Goal: Task Accomplishment & Management: Use online tool/utility

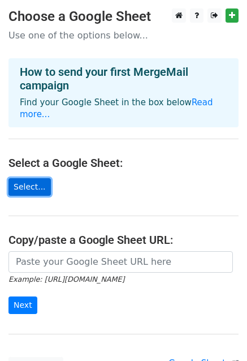
click at [28, 178] on link "Select..." at bounding box center [29, 187] width 42 height 18
click at [29, 178] on link "Select..." at bounding box center [29, 187] width 42 height 18
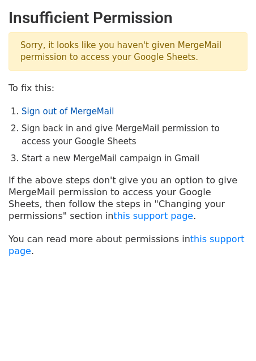
click at [59, 112] on link "Sign out of MergeMail" at bounding box center [67, 111] width 92 height 10
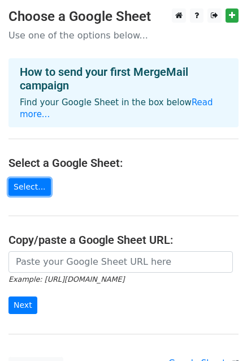
click at [38, 183] on link "Select..." at bounding box center [29, 187] width 42 height 18
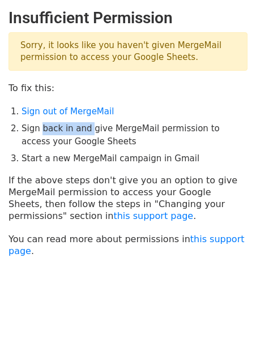
drag, startPoint x: 41, startPoint y: 131, endPoint x: 85, endPoint y: 130, distance: 44.7
click at [85, 130] on li "Sign back in and give MergeMail permission to access your Google Sheets" at bounding box center [134, 134] width 226 height 25
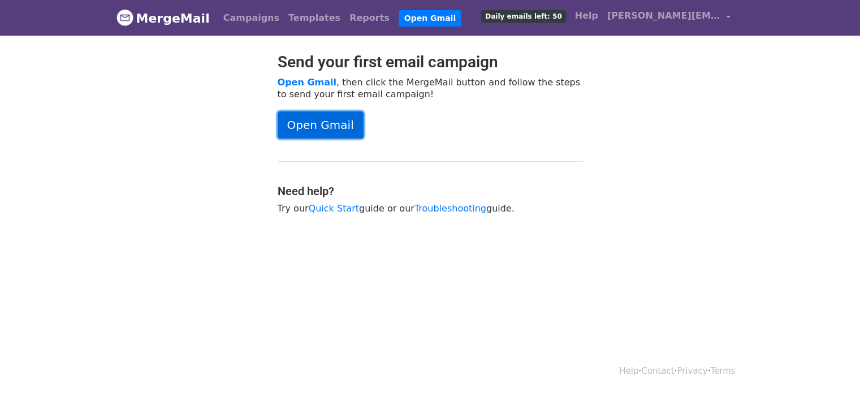
click at [330, 127] on link "Open Gmail" at bounding box center [321, 124] width 86 height 27
click at [308, 132] on link "Open Gmail" at bounding box center [321, 124] width 86 height 27
click at [287, 20] on link "Templates" at bounding box center [314, 18] width 61 height 23
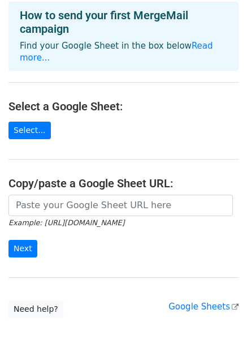
scroll to position [91, 0]
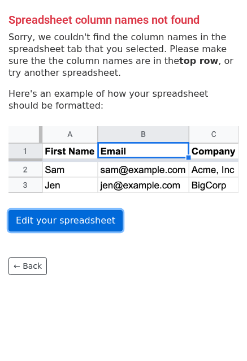
click at [99, 219] on link "Edit your spreadsheet" at bounding box center [65, 220] width 114 height 21
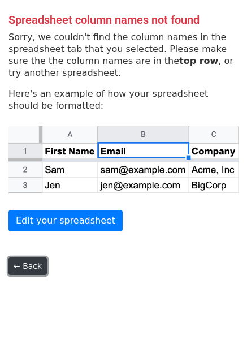
click at [25, 268] on link "← Back" at bounding box center [27, 266] width 38 height 18
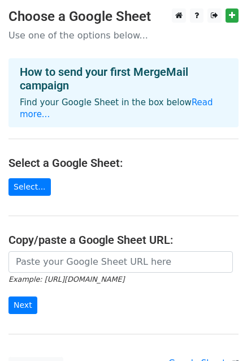
scroll to position [91, 0]
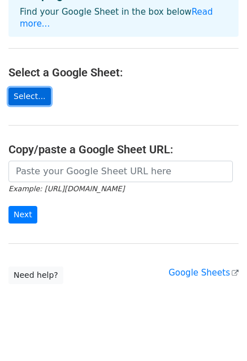
click at [37, 88] on link "Select..." at bounding box center [29, 97] width 42 height 18
click at [33, 88] on link "Select..." at bounding box center [29, 97] width 42 height 18
click at [29, 88] on link "Select..." at bounding box center [29, 97] width 42 height 18
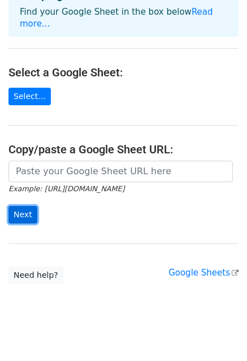
click at [22, 206] on input "Next" at bounding box center [22, 215] width 29 height 18
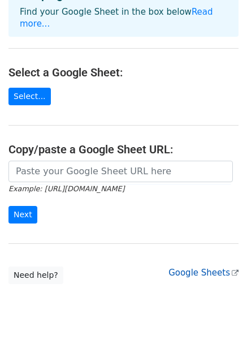
click at [205, 268] on link "Google Sheets" at bounding box center [204, 273] width 70 height 10
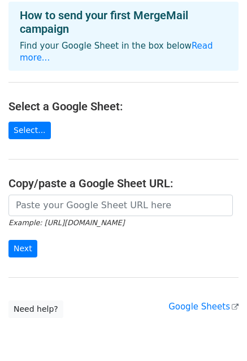
scroll to position [91, 0]
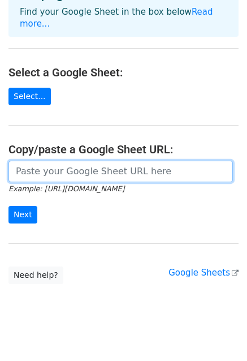
click at [42, 161] on input "url" at bounding box center [120, 171] width 225 height 21
paste input "[URL][DOMAIN_NAME]"
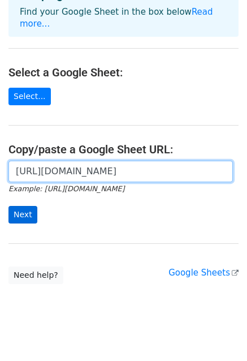
type input "[URL][DOMAIN_NAME]"
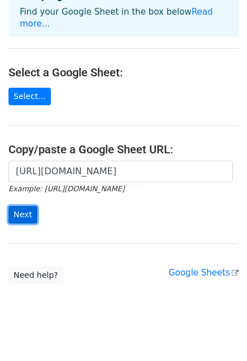
click at [27, 206] on input "Next" at bounding box center [22, 215] width 29 height 18
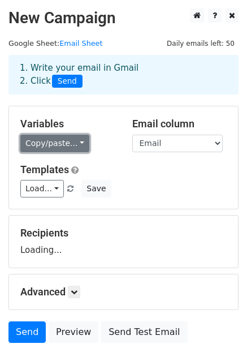
click at [63, 143] on link "Copy/paste..." at bounding box center [54, 144] width 69 height 18
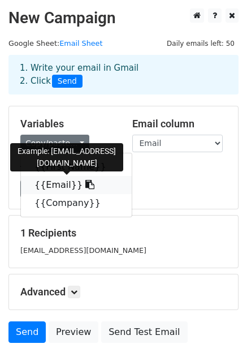
click at [48, 186] on link "{{Email}}" at bounding box center [76, 185] width 111 height 18
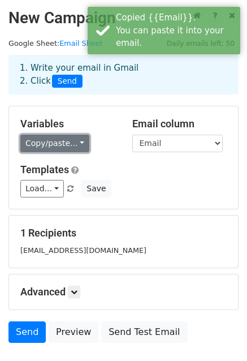
click at [57, 142] on link "Copy/paste..." at bounding box center [54, 144] width 69 height 18
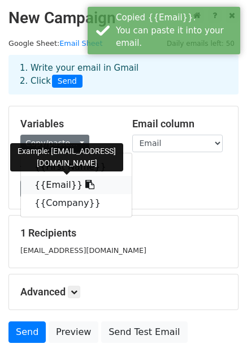
click at [85, 187] on icon at bounding box center [89, 184] width 9 height 9
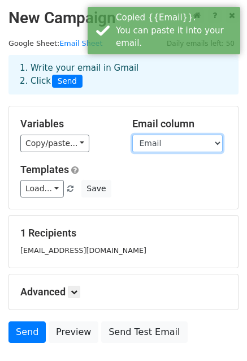
click at [158, 141] on select "First Name Email Company" at bounding box center [177, 144] width 91 height 18
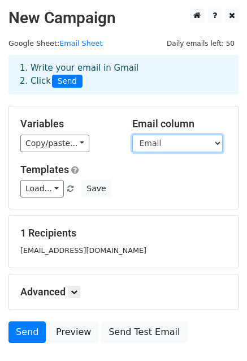
click at [157, 144] on select "First Name Email Company" at bounding box center [177, 144] width 91 height 18
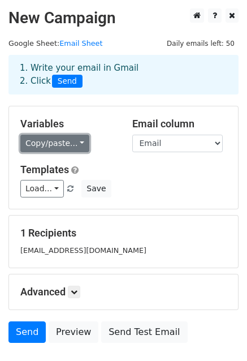
click at [45, 144] on link "Copy/paste..." at bounding box center [54, 144] width 69 height 18
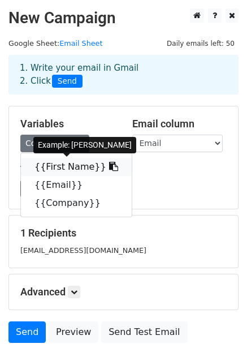
click at [109, 167] on icon at bounding box center [113, 166] width 9 height 9
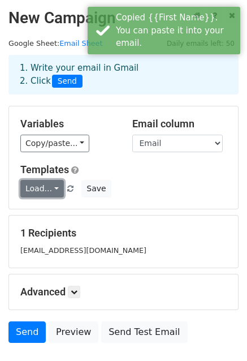
click at [55, 189] on link "Load..." at bounding box center [42, 189] width 44 height 18
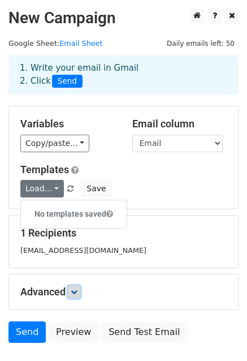
click at [76, 288] on icon at bounding box center [74, 291] width 7 height 7
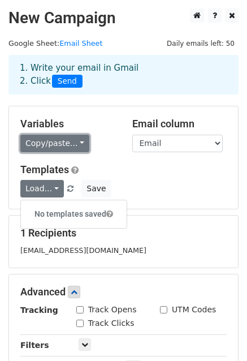
click at [67, 144] on link "Copy/paste..." at bounding box center [54, 144] width 69 height 18
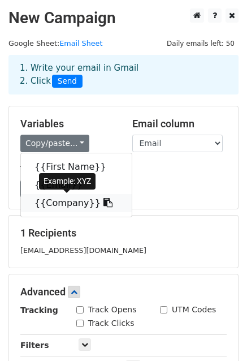
click at [104, 205] on icon at bounding box center [108, 202] width 9 height 9
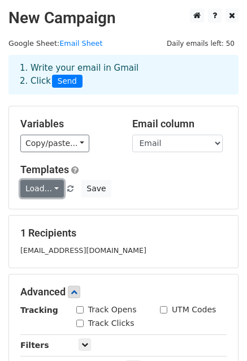
click at [41, 190] on link "Load..." at bounding box center [42, 189] width 44 height 18
click at [45, 210] on h6 "No templates saved" at bounding box center [74, 214] width 106 height 19
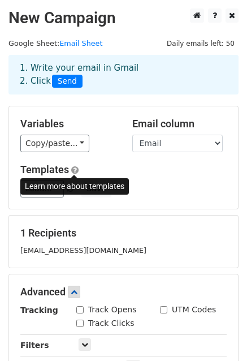
click at [76, 166] on span at bounding box center [74, 170] width 7 height 8
click at [174, 174] on h5 "Templates" at bounding box center [123, 169] width 206 height 12
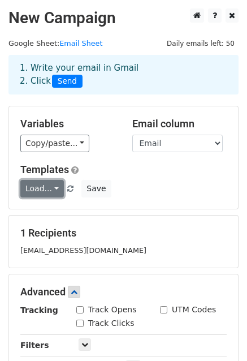
click at [46, 184] on link "Load..." at bounding box center [42, 189] width 44 height 18
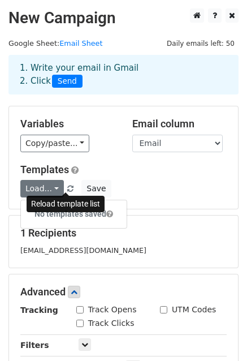
click at [67, 189] on span at bounding box center [70, 189] width 6 height 7
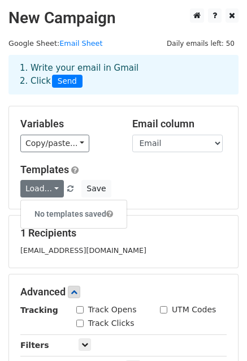
click at [67, 189] on span at bounding box center [70, 189] width 6 height 7
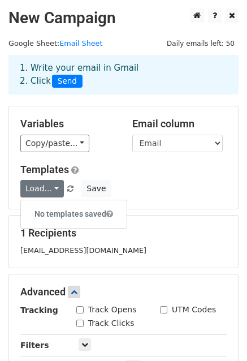
click at [67, 189] on span at bounding box center [70, 189] width 6 height 7
click at [197, 173] on h5 "Templates" at bounding box center [123, 169] width 206 height 12
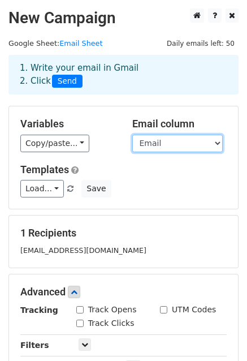
click at [170, 143] on select "First Name Email Company" at bounding box center [177, 144] width 91 height 18
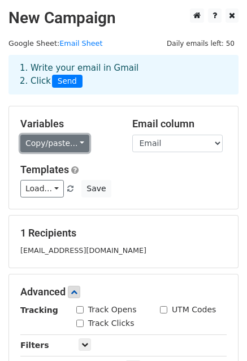
click at [65, 150] on link "Copy/paste..." at bounding box center [54, 144] width 69 height 18
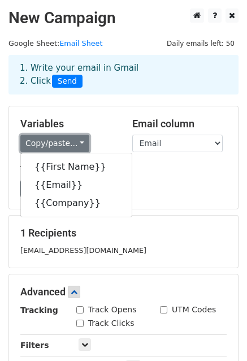
click at [65, 150] on link "Copy/paste..." at bounding box center [54, 144] width 69 height 18
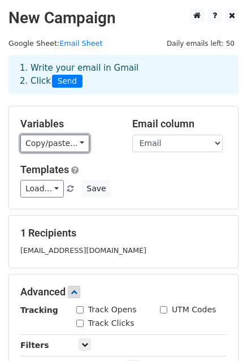
scroll to position [57, 0]
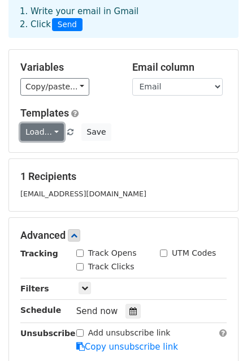
click at [53, 131] on link "Load..." at bounding box center [42, 132] width 44 height 18
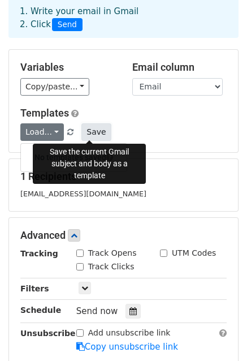
click at [85, 135] on button "Save" at bounding box center [95, 132] width 29 height 18
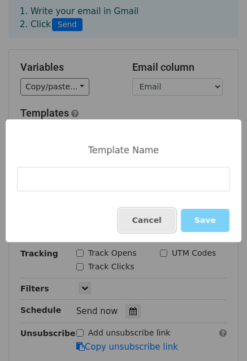
click at [150, 226] on button "Cancel" at bounding box center [147, 220] width 57 height 23
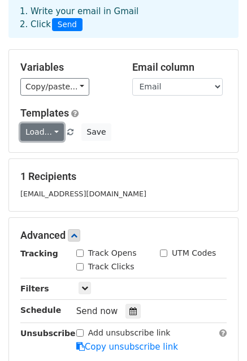
click at [54, 132] on link "Load..." at bounding box center [42, 132] width 44 height 18
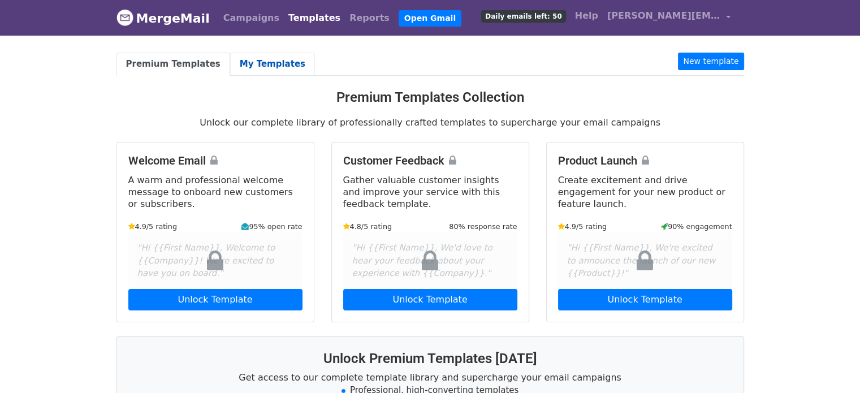
click at [244, 64] on link "My Templates" at bounding box center [272, 64] width 85 height 23
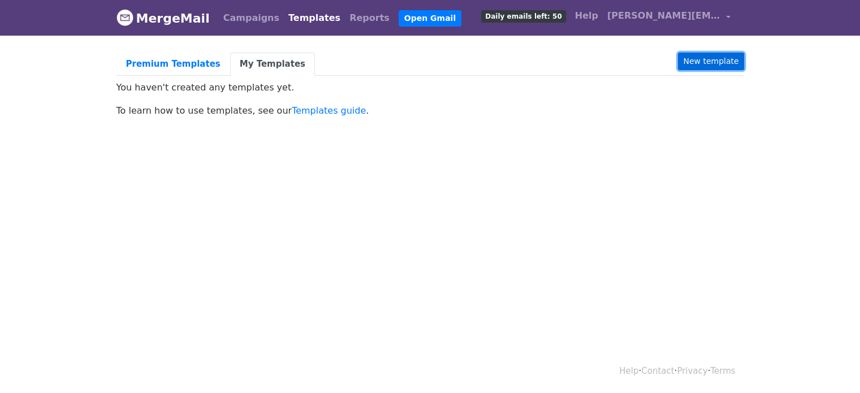
click at [725, 63] on link "New template" at bounding box center [711, 62] width 66 height 18
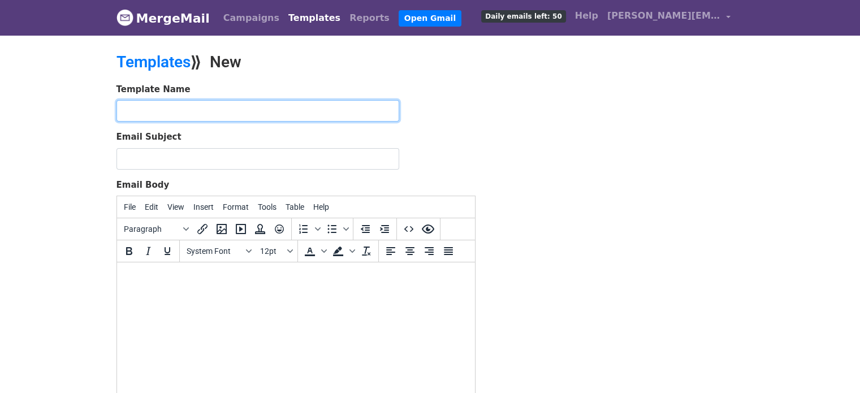
click at [185, 115] on input "text" at bounding box center [258, 110] width 283 height 21
paste input "Application for Web Developer Position"
type input "Application for Web Developer Position"
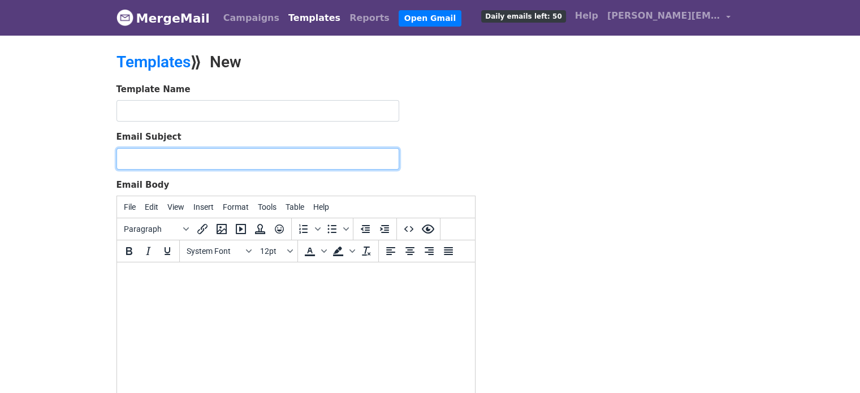
click at [219, 163] on input "Email Subject" at bounding box center [258, 158] width 283 height 21
paste input "Application for Web Developer Position"
type input "Application for Web Developer Position"
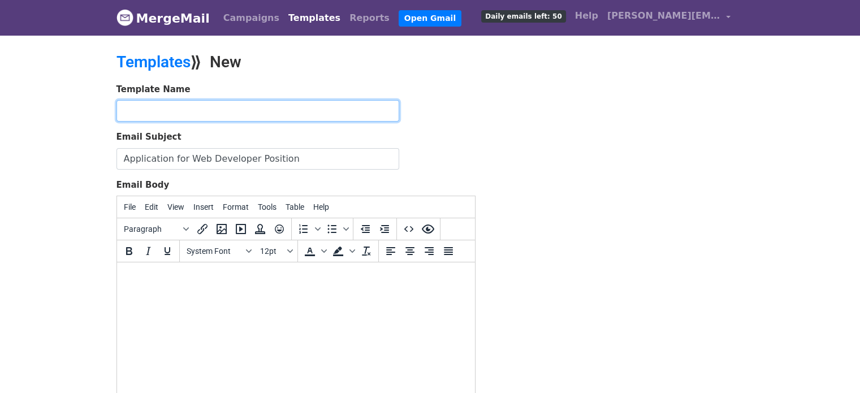
click at [183, 115] on input "text" at bounding box center [258, 110] width 283 height 21
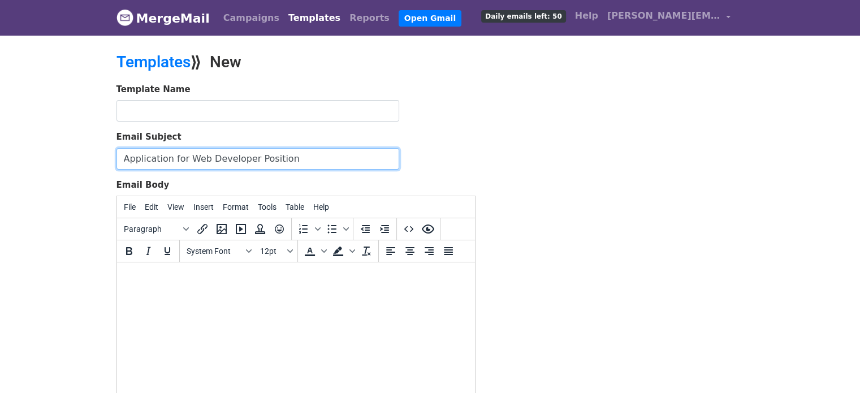
click at [187, 157] on input "Application for Web Developer Position" at bounding box center [258, 158] width 283 height 21
click at [244, 154] on input "Application for Web Developer Position" at bounding box center [258, 158] width 283 height 21
click at [245, 156] on input "Application for Web Developer Position" at bounding box center [258, 158] width 283 height 21
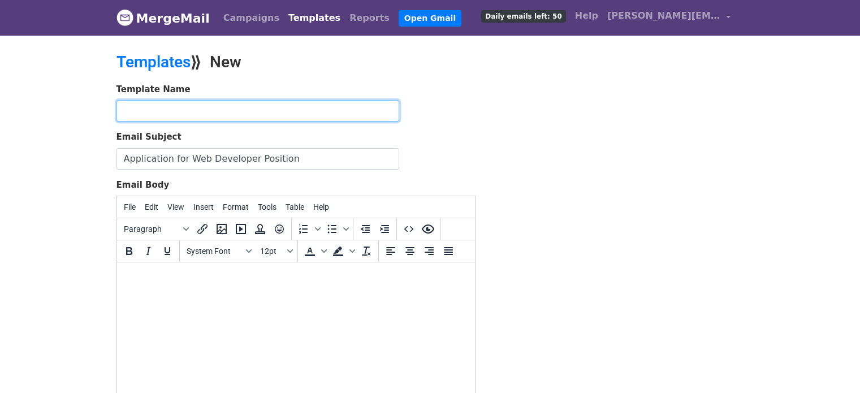
click at [186, 100] on input "text" at bounding box center [258, 110] width 283 height 21
paste input "Web Developer"
type input "Web Developer"
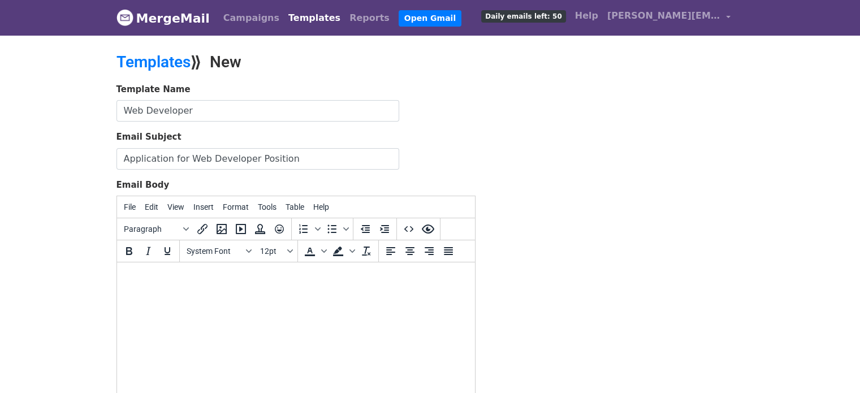
click at [154, 293] on html at bounding box center [296, 277] width 358 height 31
paste body
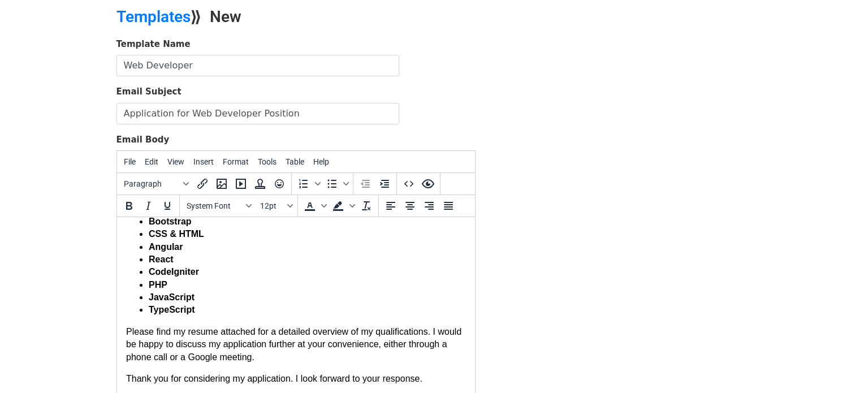
scroll to position [158, 0]
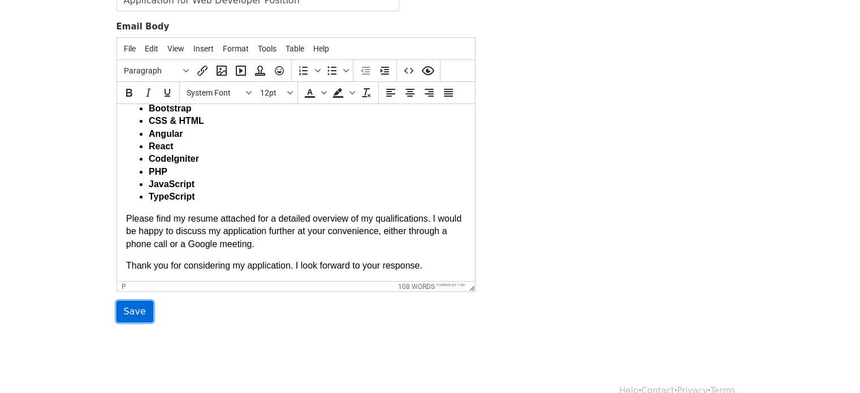
click at [137, 306] on input "Save" at bounding box center [135, 311] width 37 height 21
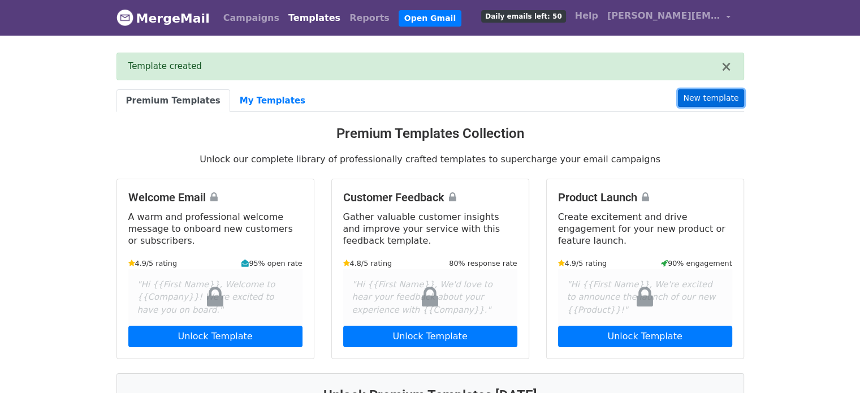
click at [734, 94] on link "New template" at bounding box center [711, 98] width 66 height 18
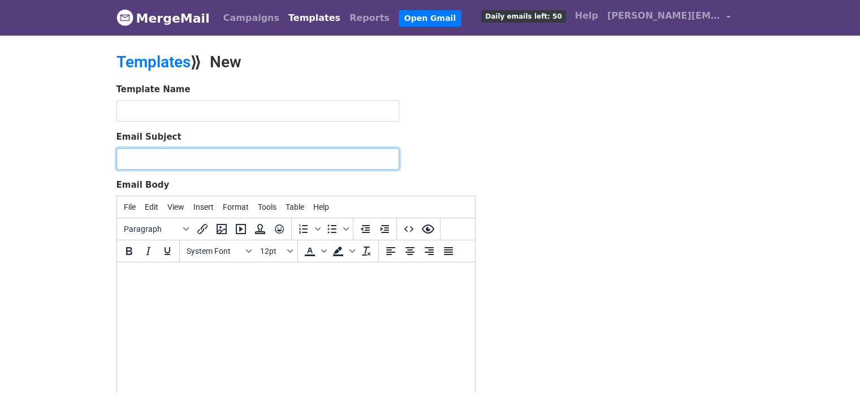
click at [205, 153] on input "Email Subject" at bounding box center [258, 158] width 283 height 21
paste input "Application for UI Developer Position"
click at [183, 155] on input "Application for UI Developer Position" at bounding box center [258, 158] width 283 height 21
click at [185, 154] on input "Application for UI Developer Position" at bounding box center [258, 158] width 283 height 21
click at [235, 156] on input "Application for UI Developer Position" at bounding box center [258, 158] width 283 height 21
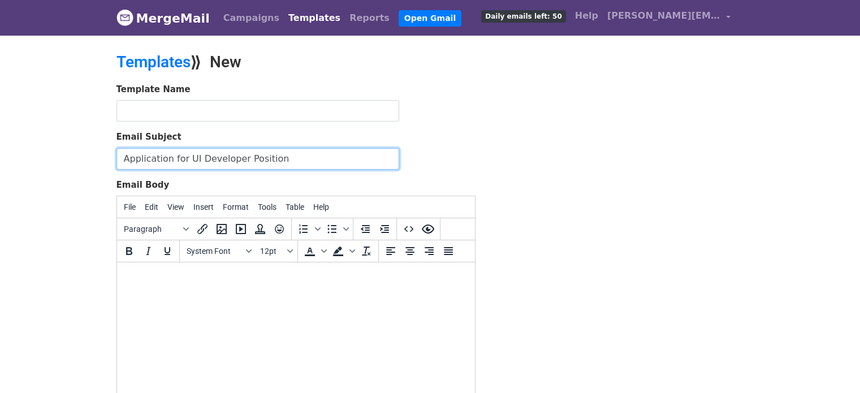
click at [237, 153] on input "Application for UI Developer Position" at bounding box center [258, 158] width 283 height 21
type input "Application for UI Developer Position"
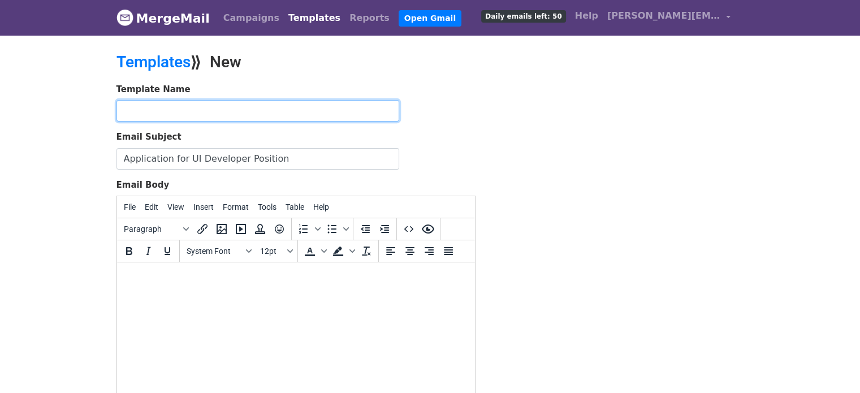
click at [180, 116] on input "text" at bounding box center [258, 110] width 283 height 21
paste input "UI Developer"
type input "UI Developer"
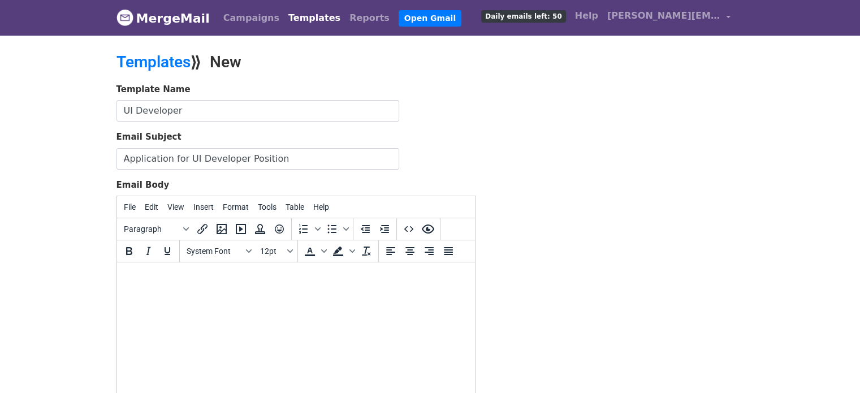
click at [208, 293] on html at bounding box center [296, 277] width 358 height 31
paste body
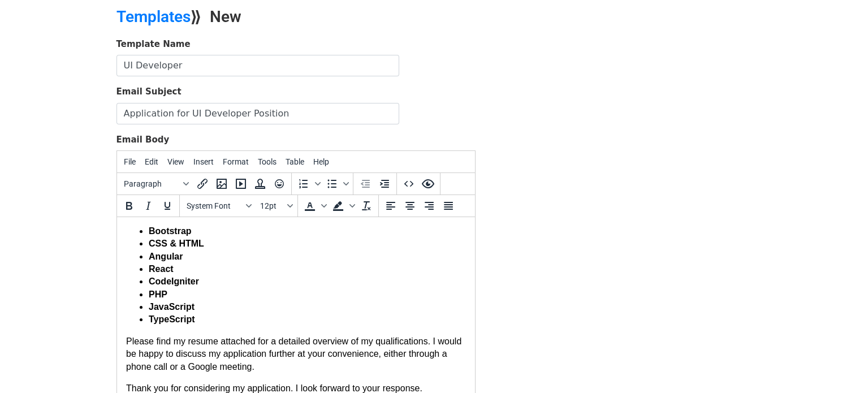
scroll to position [178, 0]
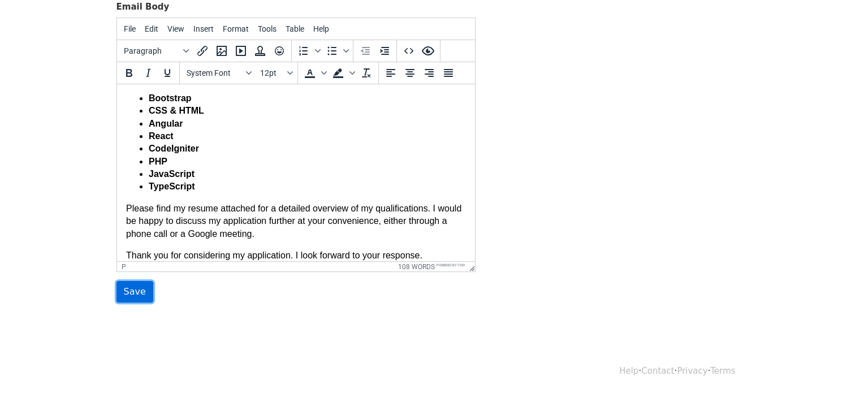
click at [128, 295] on input "Save" at bounding box center [135, 291] width 37 height 21
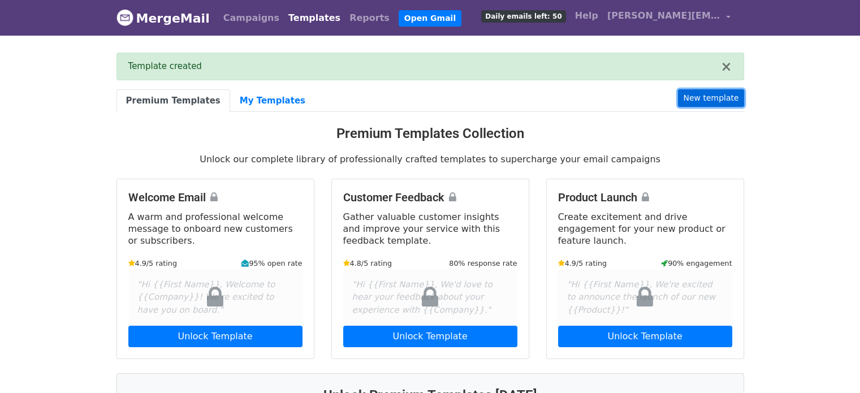
click at [693, 104] on link "New template" at bounding box center [711, 98] width 66 height 18
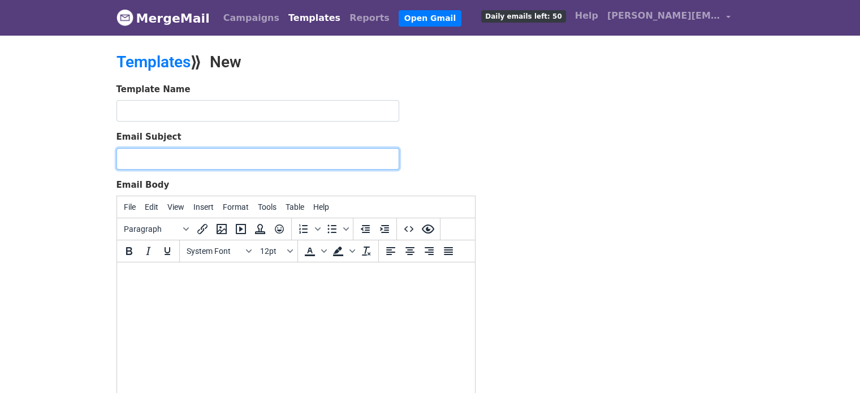
click at [195, 160] on input "Email Subject" at bounding box center [258, 158] width 283 height 21
paste input "Dear Sir/Ma'am, I am a Frontend Developer with over 3.5 years+ of experience, h…"
type input "Dear Sir/Ma'am, I am a Frontend Developer with over 3.5 years+ of experience, h…"
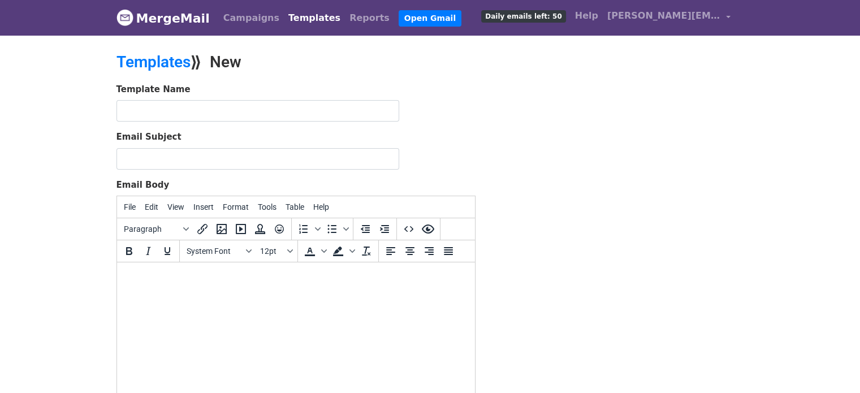
click at [194, 291] on html at bounding box center [296, 277] width 358 height 31
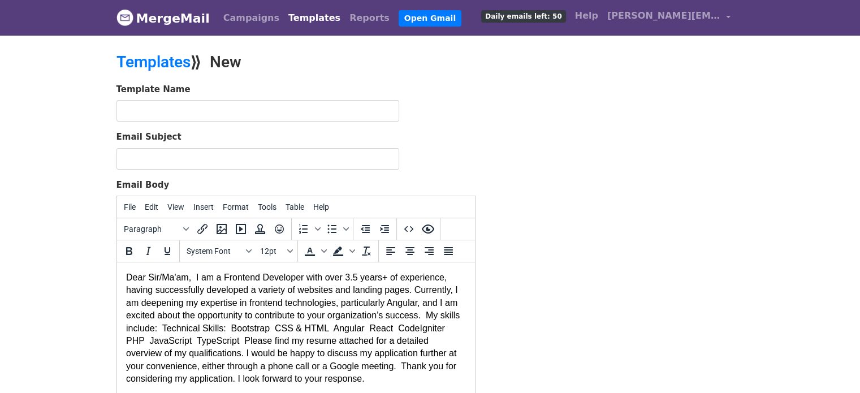
click at [253, 342] on body "Dear Sir/Ma'am, I am a Frontend Developer with over 3.5 years+ of experience, h…" at bounding box center [296, 329] width 340 height 114
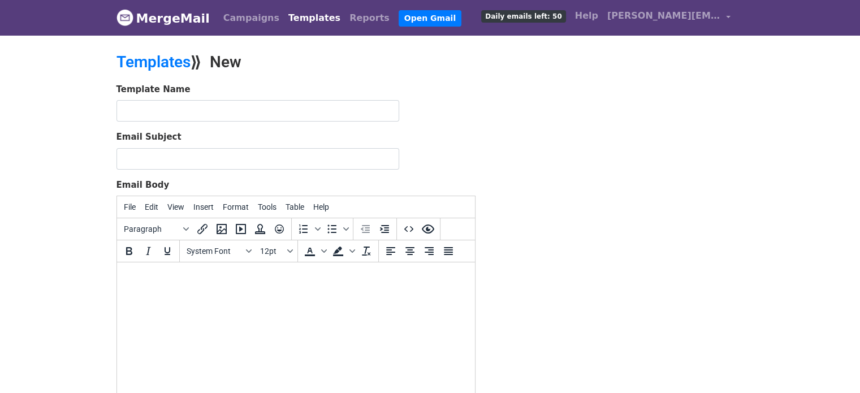
scroll to position [45, 0]
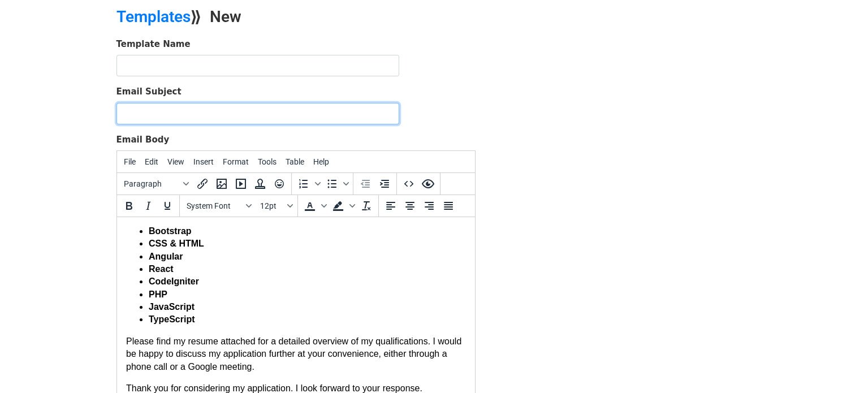
click at [197, 114] on input "Email Subject" at bounding box center [258, 113] width 283 height 21
click at [186, 110] on input "Application for Frontend Developer Position" at bounding box center [258, 113] width 283 height 21
click at [262, 110] on input "Application for Frontend Developer Position" at bounding box center [258, 113] width 283 height 21
click at [263, 113] on input "Application for Frontend Developer Position" at bounding box center [258, 113] width 283 height 21
type input "Application for Frontend Developer Position"
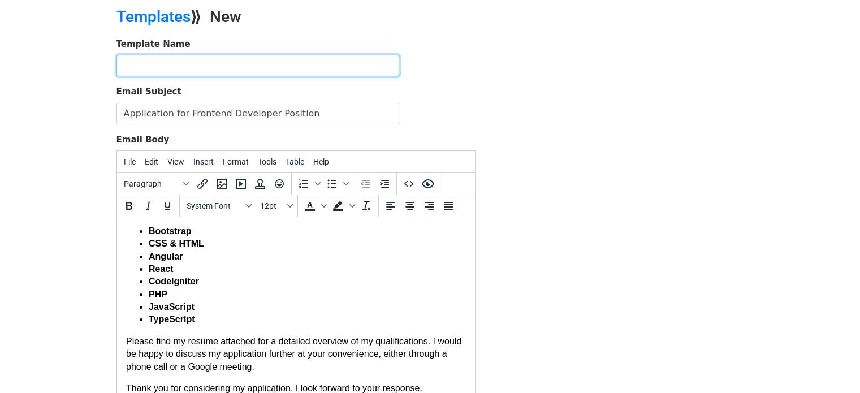
click at [205, 70] on input "text" at bounding box center [258, 65] width 283 height 21
paste input "Frontend Developer"
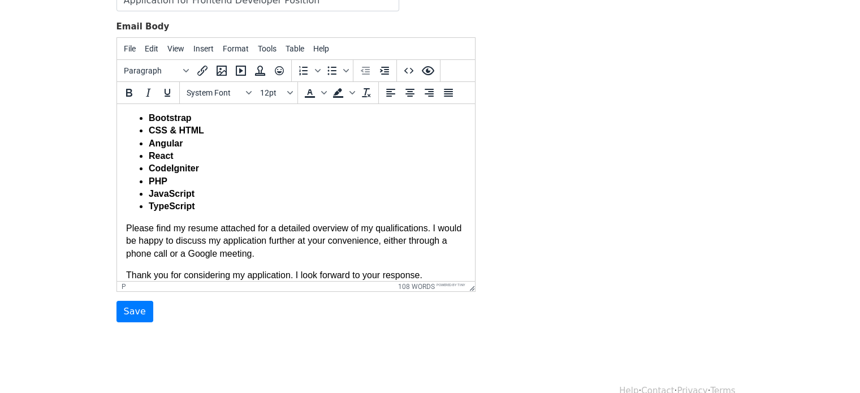
scroll to position [178, 0]
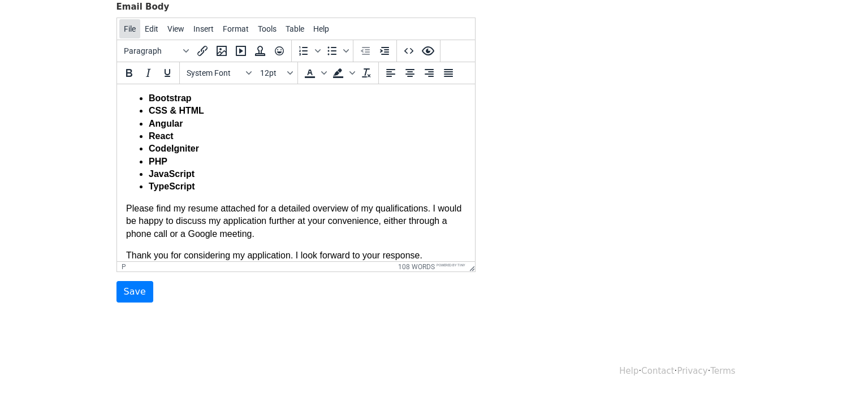
type input "Frontend Developer"
click at [133, 29] on span "File" at bounding box center [130, 28] width 12 height 9
click at [150, 51] on div "New document" at bounding box center [168, 51] width 53 height 14
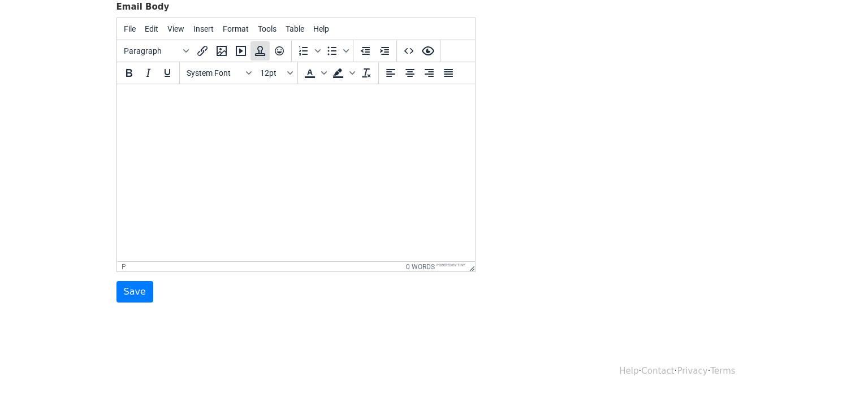
scroll to position [0, 0]
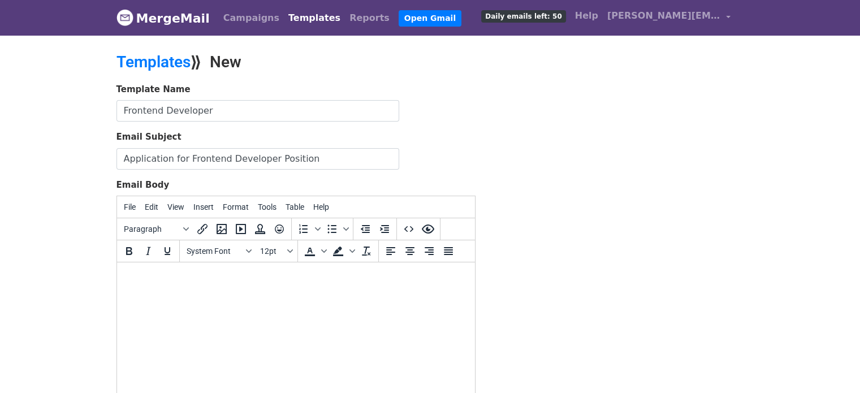
click at [219, 293] on html at bounding box center [296, 277] width 358 height 31
click at [243, 293] on html at bounding box center [296, 277] width 358 height 31
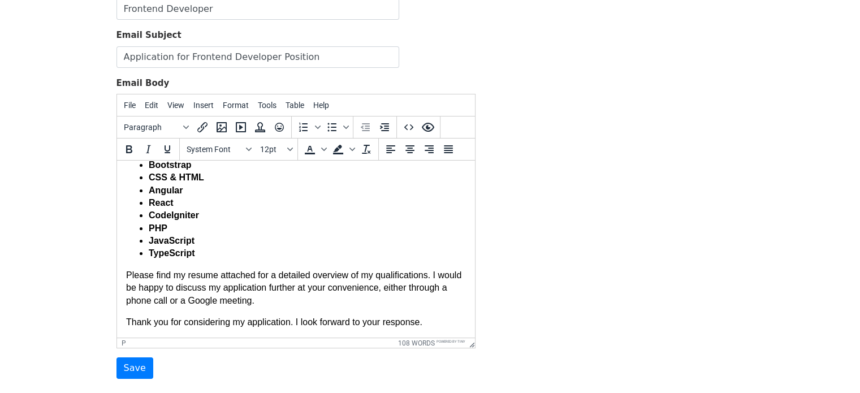
scroll to position [158, 0]
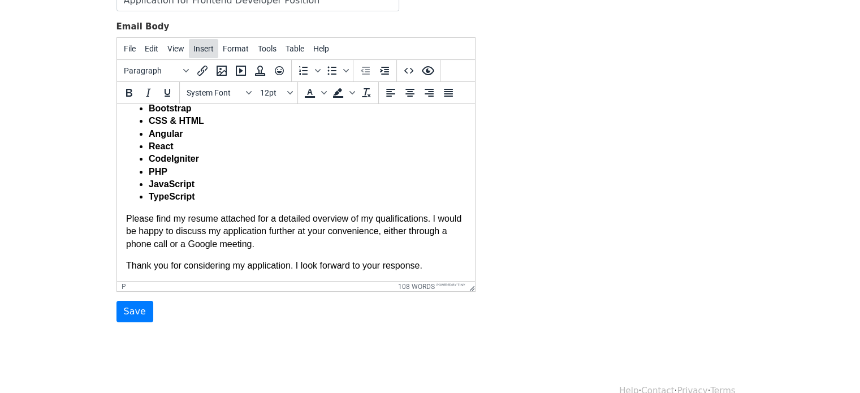
click at [210, 53] on button "Insert" at bounding box center [203, 48] width 29 height 19
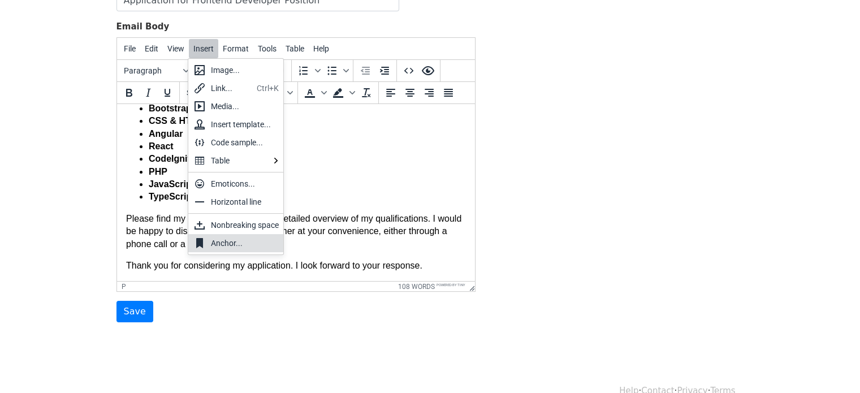
click at [216, 347] on body "MergeMail Campaigns Templates Reports Open Gmail Daily emails left: 50 Help shi…" at bounding box center [430, 105] width 860 height 526
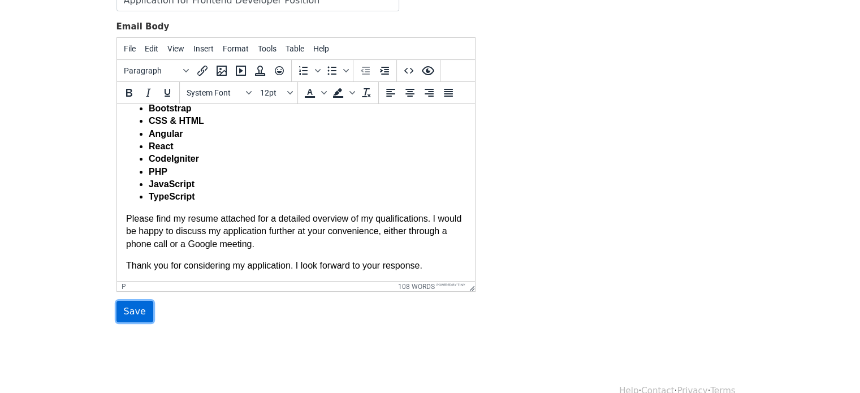
click at [136, 302] on input "Save" at bounding box center [135, 311] width 37 height 21
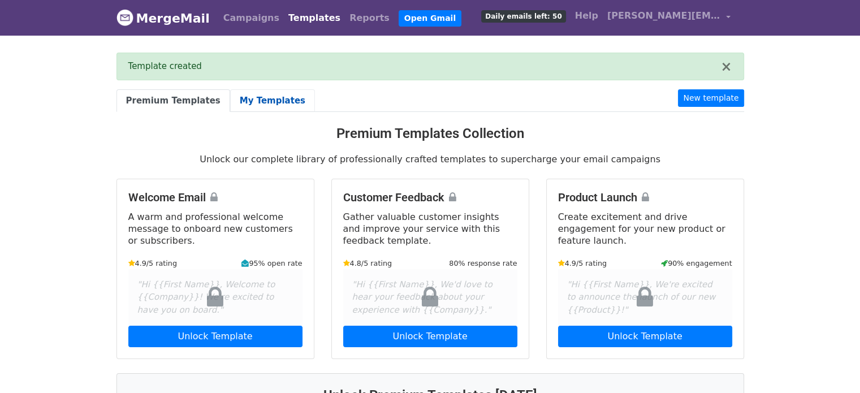
click at [275, 92] on link "My Templates" at bounding box center [272, 100] width 85 height 23
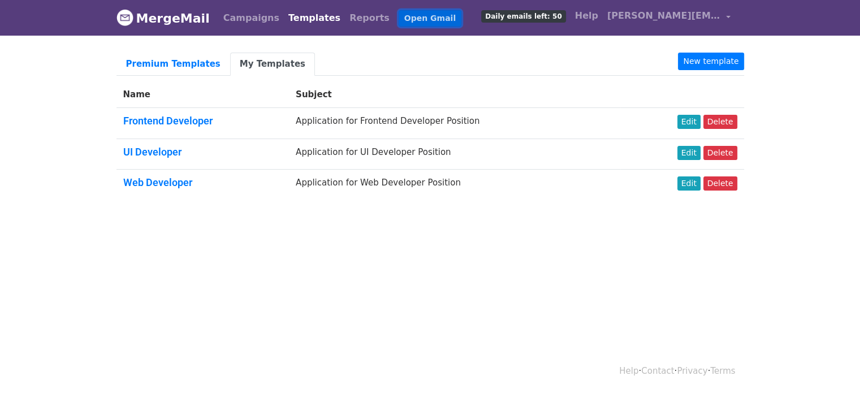
click at [399, 19] on link "Open Gmail" at bounding box center [430, 18] width 63 height 16
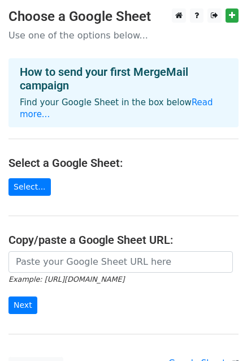
scroll to position [91, 0]
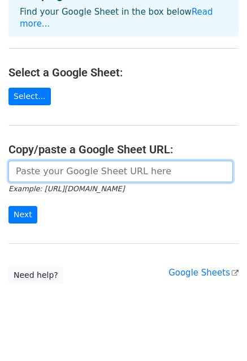
click at [71, 161] on input "url" at bounding box center [120, 171] width 225 height 21
paste input "[URL][DOMAIN_NAME]"
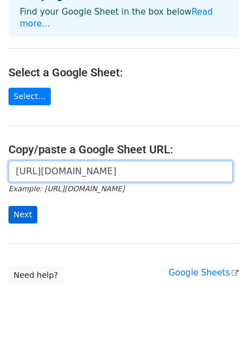
type input "[URL][DOMAIN_NAME]"
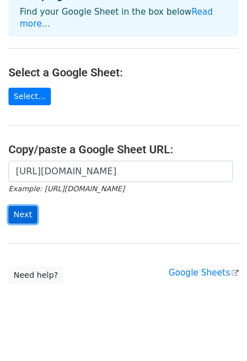
click at [18, 206] on input "Next" at bounding box center [22, 215] width 29 height 18
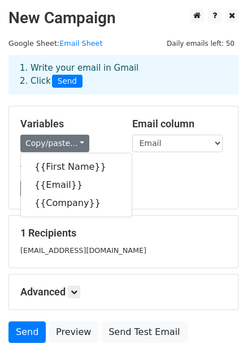
click at [161, 186] on div "Load... Frontend Developer UI Developer Web Developer Save" at bounding box center [123, 189] width 223 height 18
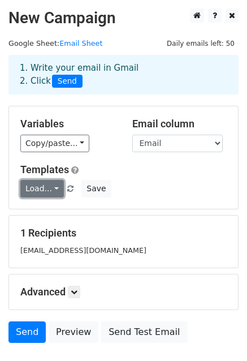
click at [45, 192] on link "Load..." at bounding box center [42, 189] width 44 height 18
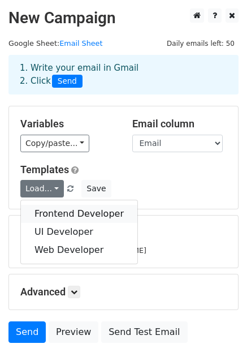
click at [52, 208] on link "Frontend Developer" at bounding box center [79, 214] width 117 height 18
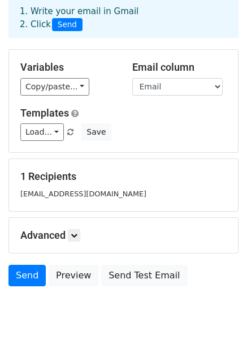
scroll to position [77, 0]
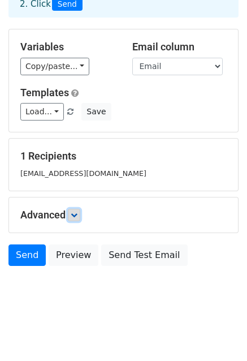
click at [72, 216] on link at bounding box center [74, 215] width 12 height 12
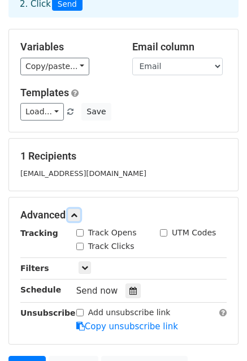
scroll to position [187, 0]
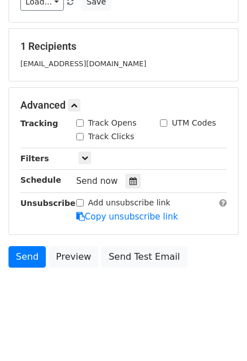
click at [79, 123] on input "Track Opens" at bounding box center [79, 122] width 7 height 7
checkbox input "true"
click at [78, 134] on input "Track Clicks" at bounding box center [79, 136] width 7 height 7
checkbox input "true"
click at [79, 158] on link at bounding box center [85, 158] width 12 height 12
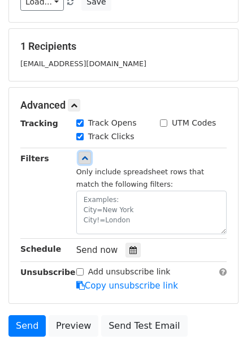
scroll to position [243, 0]
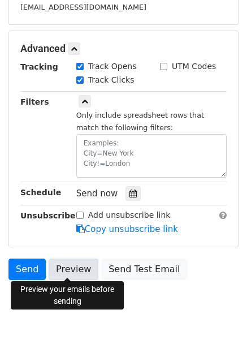
click at [62, 269] on link "Preview" at bounding box center [74, 269] width 50 height 21
